Goal: Information Seeking & Learning: Learn about a topic

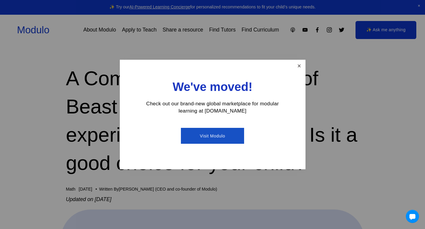
click at [304, 64] on link "Close" at bounding box center [299, 66] width 10 height 10
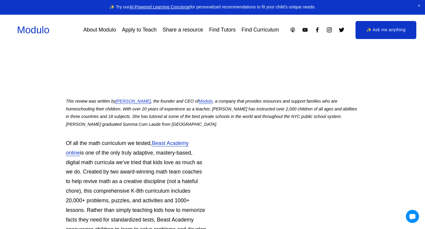
scroll to position [320, 0]
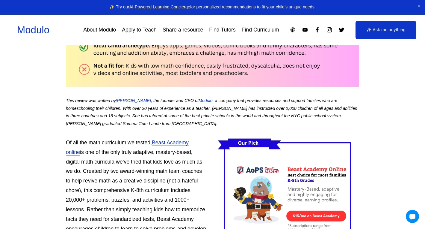
click at [108, 153] on p "Of all the math curriculum we tested, Beast Academy online is one of the only t…" at bounding box center [212, 205] width 293 height 134
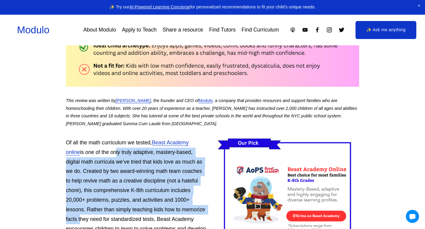
drag, startPoint x: 98, startPoint y: 148, endPoint x: 181, endPoint y: 199, distance: 97.8
click at [181, 199] on p "Of all the math curriculum we tested, Beast Academy online is one of the only t…" at bounding box center [212, 205] width 293 height 134
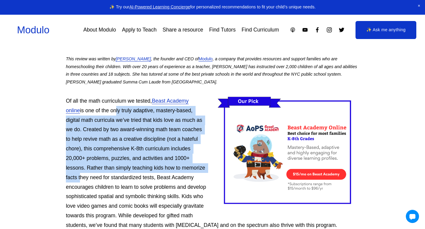
scroll to position [363, 0]
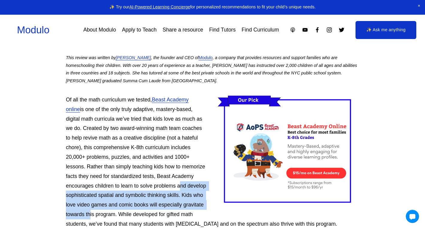
drag, startPoint x: 128, startPoint y: 177, endPoint x: 174, endPoint y: 195, distance: 49.2
click at [174, 195] on p "Of all the math curriculum we tested, Beast Academy online is one of the only t…" at bounding box center [212, 162] width 293 height 134
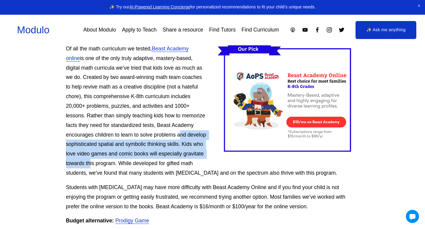
scroll to position [414, 0]
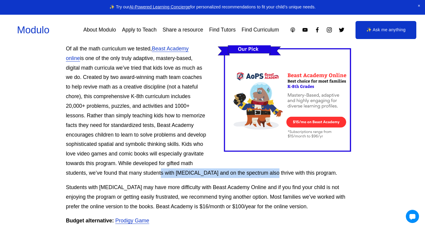
drag, startPoint x: 97, startPoint y: 163, endPoint x: 209, endPoint y: 166, distance: 112.4
click at [209, 166] on p "Of all the math curriculum we tested, Beast Academy online is one of the only t…" at bounding box center [212, 111] width 293 height 134
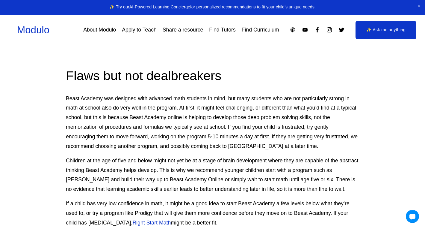
scroll to position [1298, 0]
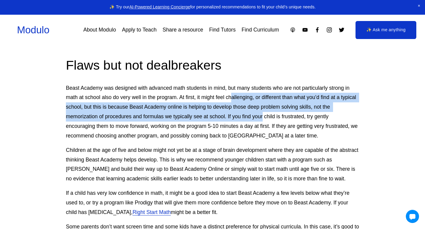
drag, startPoint x: 231, startPoint y: 65, endPoint x: 264, endPoint y: 91, distance: 42.0
click at [264, 91] on p "Beast Academy was designed with advanced math students in mind, but many studen…" at bounding box center [212, 111] width 293 height 57
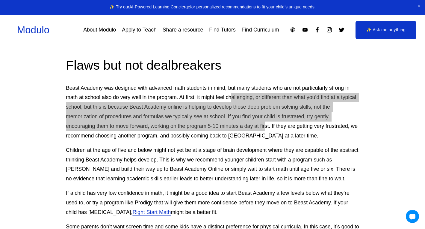
click at [131, 88] on p "Beast Academy was designed with advanced math students in mind, but many studen…" at bounding box center [212, 111] width 293 height 57
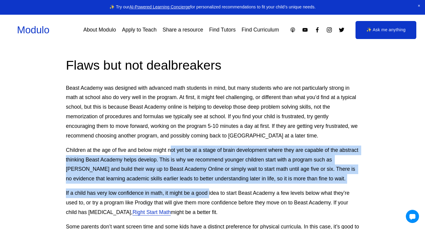
drag, startPoint x: 171, startPoint y: 120, endPoint x: 209, endPoint y: 165, distance: 58.8
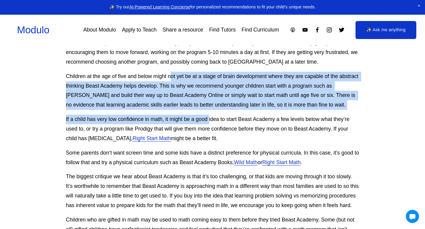
scroll to position [1371, 0]
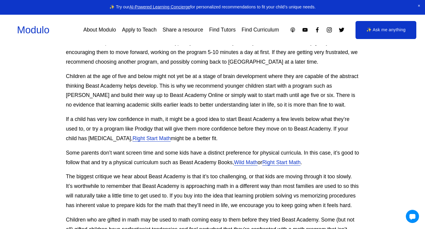
click at [197, 114] on p "If a child has very low confidence in math, it might be a good idea to start Be…" at bounding box center [212, 128] width 293 height 29
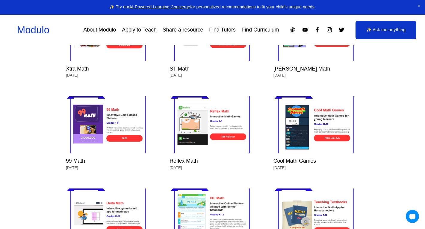
scroll to position [3104, 0]
